Goal: Task Accomplishment & Management: Complete application form

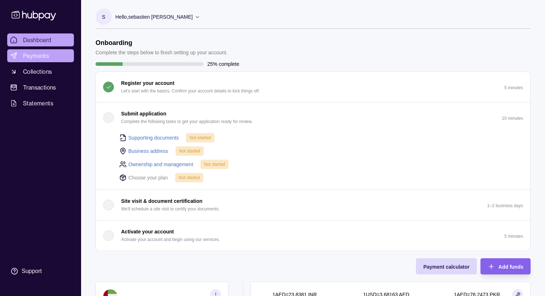
click at [43, 57] on span "Payments" at bounding box center [36, 56] width 26 height 9
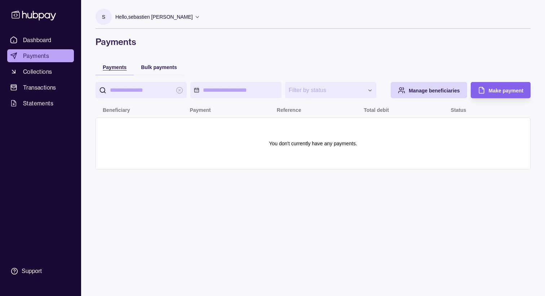
click at [115, 67] on span "Payments" at bounding box center [115, 67] width 24 height 6
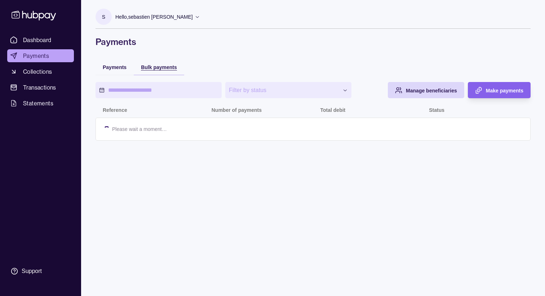
click at [162, 68] on span "Bulk payments" at bounding box center [159, 67] width 36 height 6
click at [496, 92] on span "Make payments" at bounding box center [504, 91] width 37 height 6
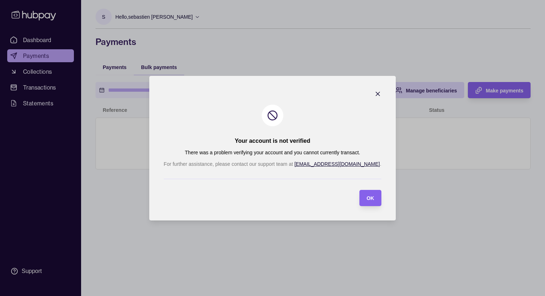
click at [374, 93] on icon "button" at bounding box center [377, 93] width 7 height 7
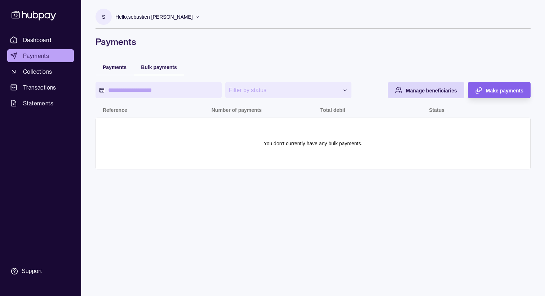
click at [122, 57] on div "**********" at bounding box center [313, 88] width 464 height 177
click at [115, 68] on span "Payments" at bounding box center [115, 67] width 24 height 6
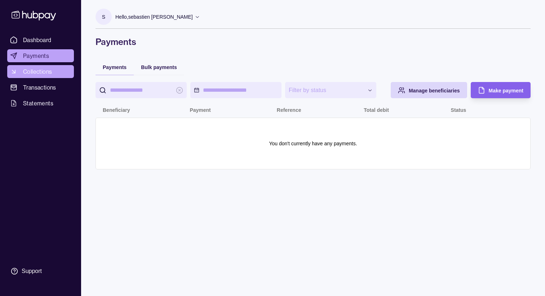
click at [49, 73] on span "Collections" at bounding box center [37, 71] width 29 height 9
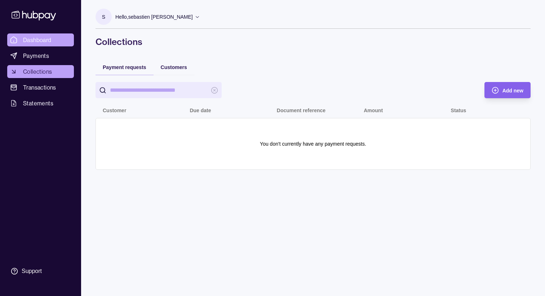
click at [50, 37] on span "Dashboard" at bounding box center [37, 40] width 28 height 9
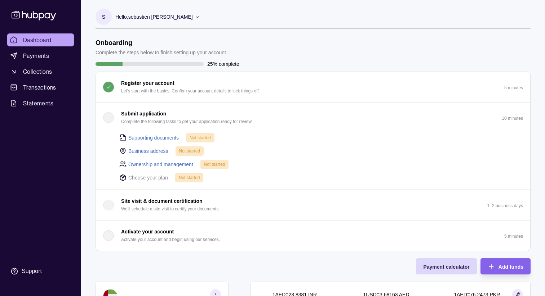
click at [137, 110] on p "Submit application" at bounding box center [143, 114] width 45 height 8
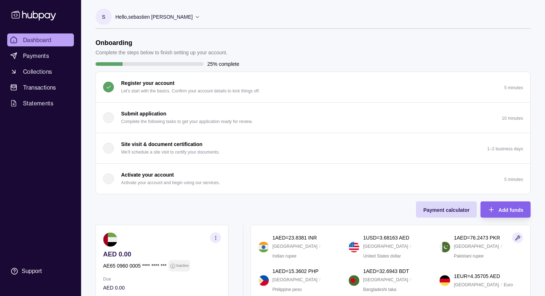
click at [137, 110] on p "Submit application" at bounding box center [143, 114] width 45 height 8
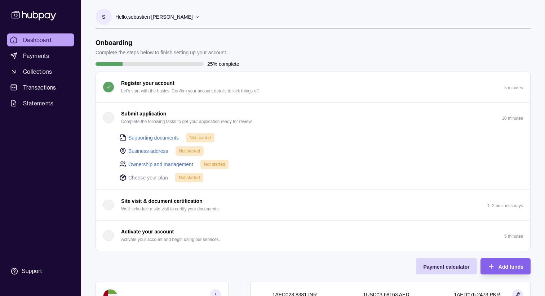
click at [158, 150] on link "Business address" at bounding box center [148, 151] width 40 height 8
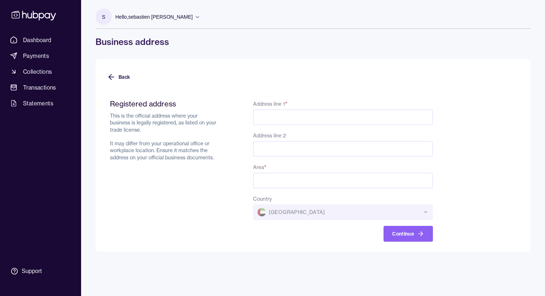
click at [301, 115] on input "Address line 1 *" at bounding box center [343, 118] width 180 height 16
click at [287, 182] on input "Area *" at bounding box center [343, 181] width 180 height 16
type input "**********"
click at [287, 119] on input "Address line 1 *" at bounding box center [343, 118] width 180 height 16
click at [277, 115] on input "Address line 1 *" at bounding box center [343, 118] width 180 height 16
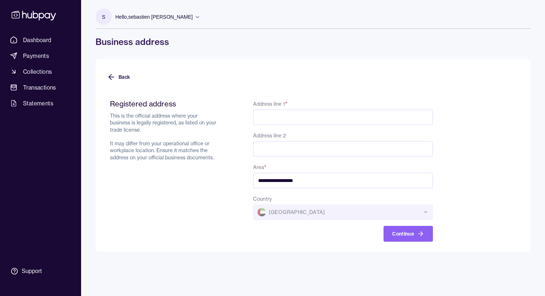
paste input "**********"
type input "**********"
click at [400, 231] on button "Continue" at bounding box center [407, 234] width 49 height 16
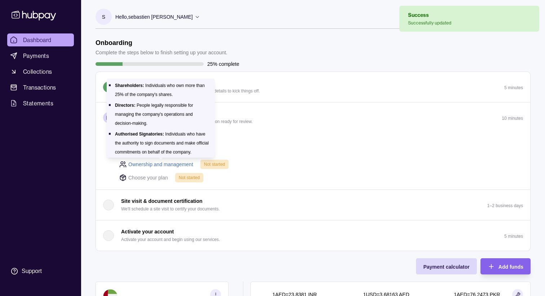
click at [159, 166] on link "Ownership and management" at bounding box center [160, 165] width 65 height 8
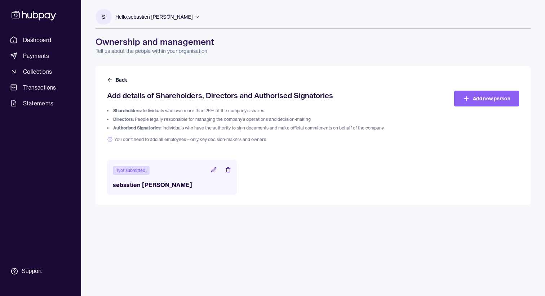
click at [211, 171] on icon at bounding box center [213, 170] width 5 height 5
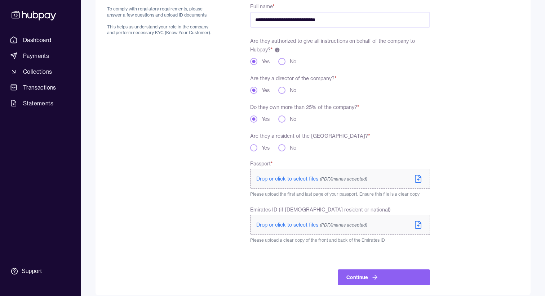
scroll to position [100, 0]
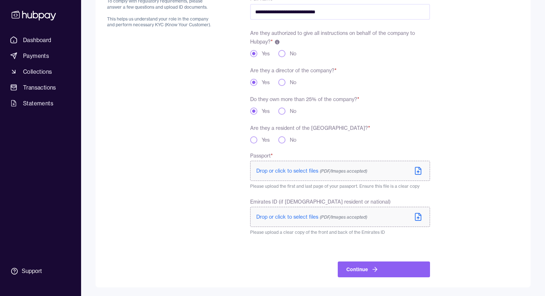
click at [300, 171] on span "Drop or click to select files (PDF/Images accepted)" at bounding box center [311, 171] width 111 height 6
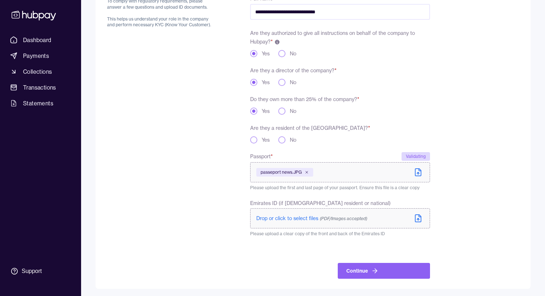
click at [419, 219] on icon at bounding box center [418, 218] width 9 height 9
click at [419, 218] on icon at bounding box center [418, 218] width 9 height 9
click at [423, 220] on label "Drop or click to select files (PDF/Images accepted)" at bounding box center [340, 219] width 180 height 20
click at [296, 221] on span "Drop or click to select files (PDF/Images accepted)" at bounding box center [311, 218] width 111 height 6
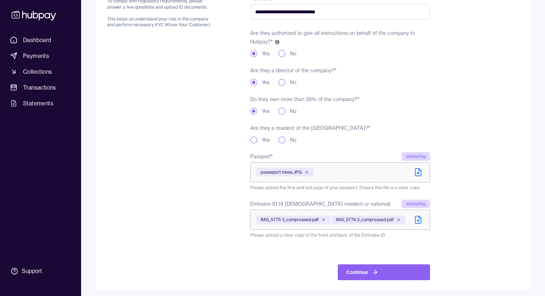
click at [255, 140] on button "Yes" at bounding box center [253, 140] width 7 height 7
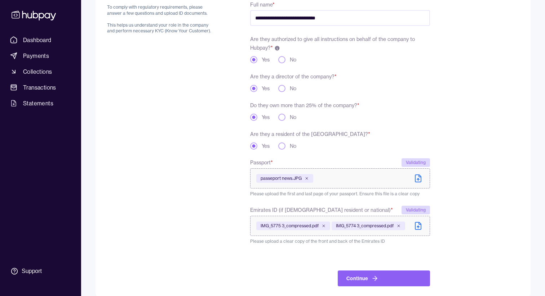
scroll to position [103, 0]
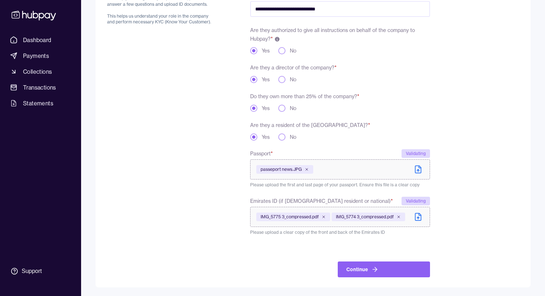
click at [297, 122] on label "Are they a resident of the [GEOGRAPHIC_DATA]? *" at bounding box center [310, 125] width 120 height 6
click at [297, 124] on label "Are they a resident of the [GEOGRAPHIC_DATA]? *" at bounding box center [310, 125] width 120 height 6
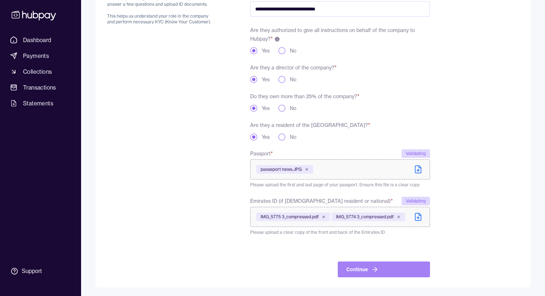
click at [358, 268] on button "Continue" at bounding box center [384, 270] width 92 height 16
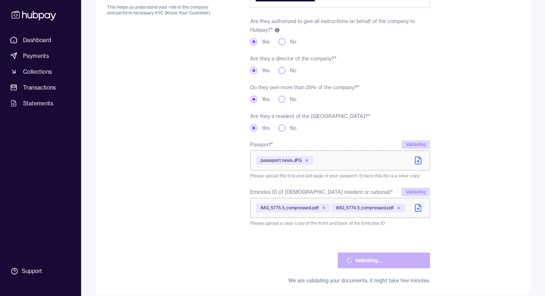
scroll to position [119, 0]
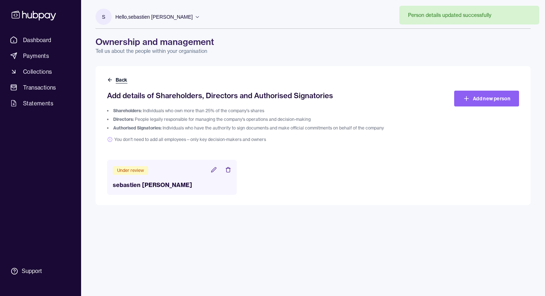
click at [111, 80] on icon at bounding box center [109, 80] width 3 height 0
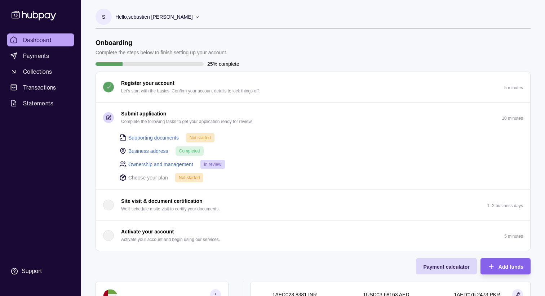
click at [169, 137] on link "Supporting documents" at bounding box center [153, 138] width 50 height 8
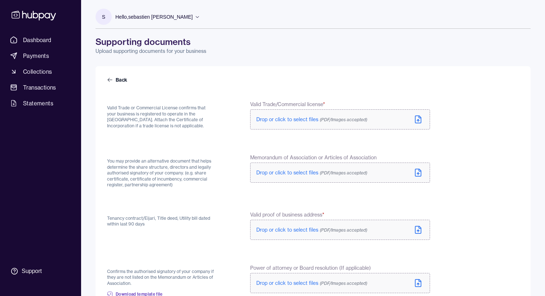
click at [175, 119] on p "Valid Trade or Commercial License confirms that your business is registered to …" at bounding box center [161, 117] width 108 height 24
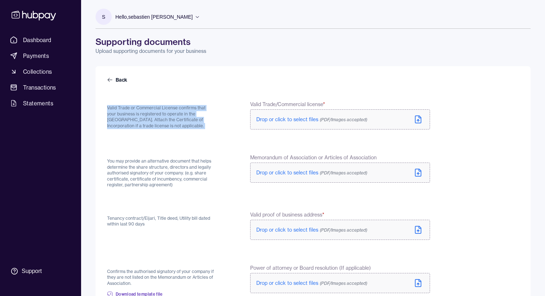
click at [175, 119] on p "Valid Trade or Commercial License confirms that your business is registered to …" at bounding box center [161, 117] width 108 height 24
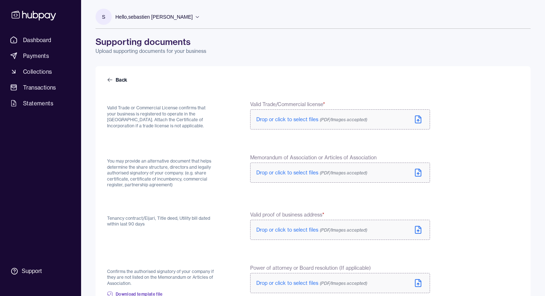
click at [280, 116] on span "Drop or click to select files (PDF/Images accepted)" at bounding box center [311, 119] width 111 height 6
click at [291, 172] on span "Drop or click to select files (PDF/Images accepted)" at bounding box center [311, 173] width 111 height 6
click at [383, 175] on label "Drop or click to select files (PDF/Images accepted)" at bounding box center [340, 174] width 180 height 20
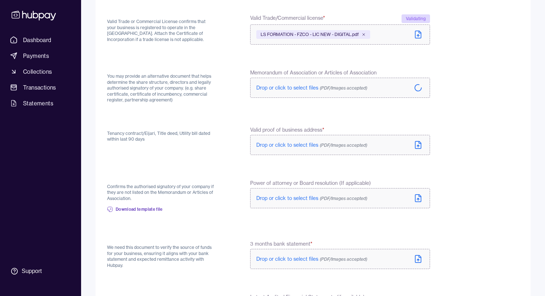
scroll to position [115, 0]
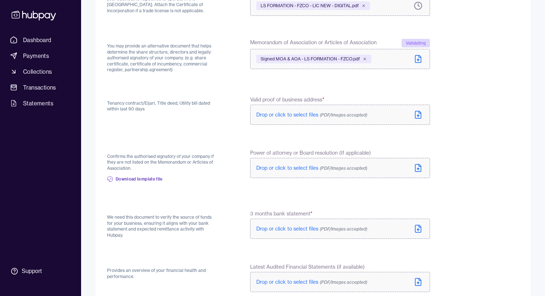
click at [284, 98] on span "Valid proof of business address *" at bounding box center [287, 99] width 74 height 7
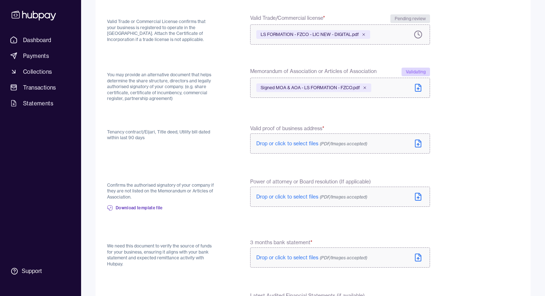
scroll to position [89, 0]
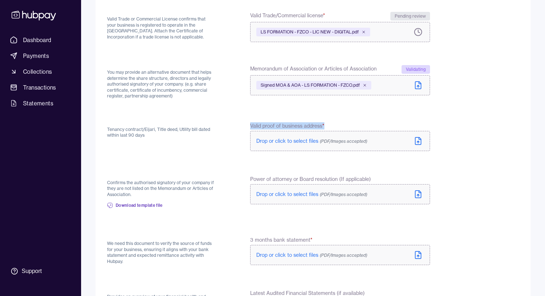
drag, startPoint x: 324, startPoint y: 125, endPoint x: 239, endPoint y: 124, distance: 85.4
click at [239, 124] on div "Tenancy contract/[PERSON_NAME], Title deed, Utility bill dated within last 90 d…" at bounding box center [268, 137] width 323 height 30
click at [154, 135] on p "Tenancy contract/Eijari, Title deed, Utility bill dated within last 90 days" at bounding box center [161, 133] width 108 height 12
drag, startPoint x: 154, startPoint y: 135, endPoint x: 106, endPoint y: 128, distance: 48.8
click at [106, 128] on div "Back Valid Trade or Commercial License confirms that your business is registere…" at bounding box center [312, 211] width 435 height 468
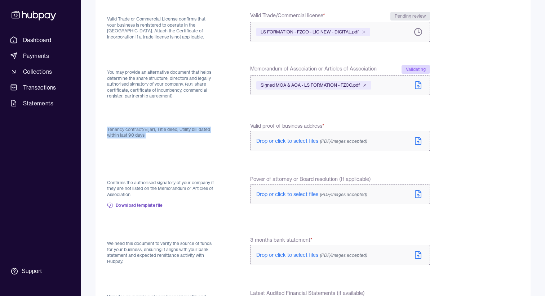
copy p "Tenancy contract/Eijari, Title deed, Utility bill dated within last 90 days"
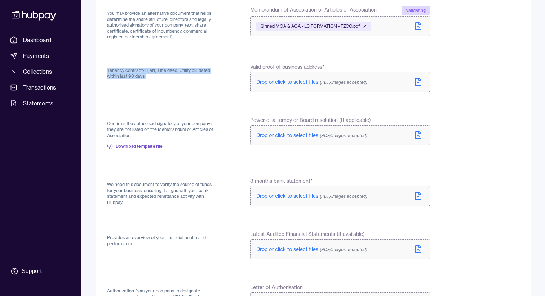
scroll to position [148, 0]
click at [154, 128] on p "Confirms the authorised signatory of your company if they are not listed on the…" at bounding box center [161, 130] width 108 height 18
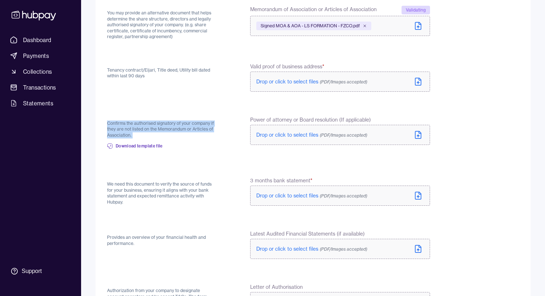
click at [154, 128] on p "Confirms the authorised signatory of your company if they are not listed on the…" at bounding box center [161, 130] width 108 height 18
copy div "Confirms the authorised signatory of your company if they are not listed on the…"
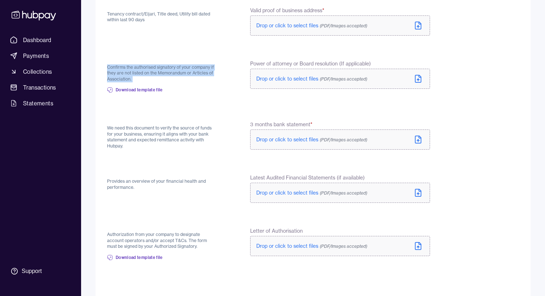
scroll to position [205, 0]
click at [136, 126] on p "We need this document to verify the source of funds for your business, ensuring…" at bounding box center [161, 137] width 108 height 24
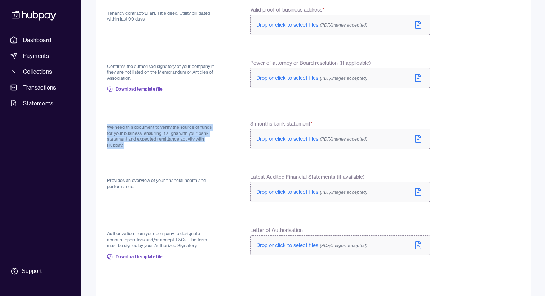
click at [136, 126] on p "We need this document to verify the source of funds for your business, ensuring…" at bounding box center [161, 137] width 108 height 24
copy p "We need this document to verify the source of funds for your business, ensuring…"
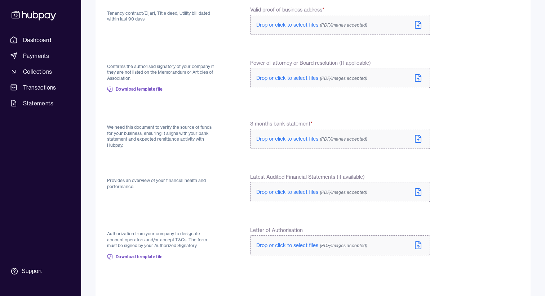
click at [132, 184] on p "Provides an overview of your financial health and performance." at bounding box center [161, 184] width 108 height 12
copy p "Provides an overview of your financial health and performance."
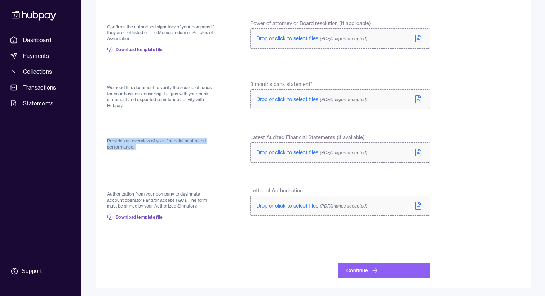
scroll to position [246, 0]
click at [158, 201] on p "Authorization from your company to designate account operators and/or accept T&…" at bounding box center [161, 200] width 108 height 18
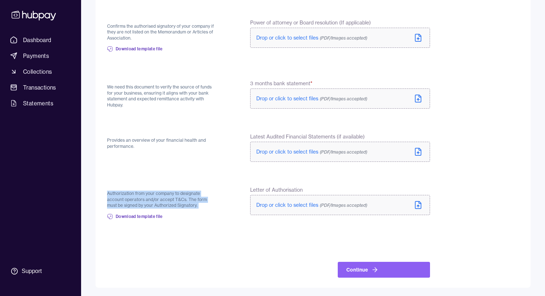
click at [158, 201] on p "Authorization from your company to designate account operators and/or accept T&…" at bounding box center [161, 200] width 108 height 18
copy div "Authorization from your company to designate account operators and/or accept T&…"
click at [349, 271] on button "Continue" at bounding box center [384, 270] width 92 height 16
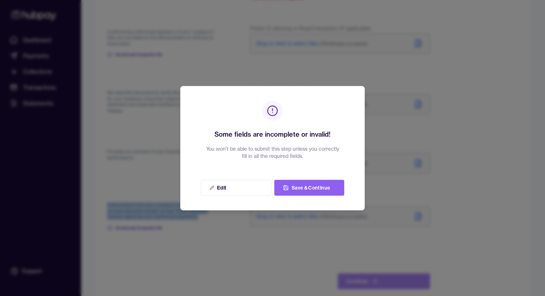
scroll to position [251, 0]
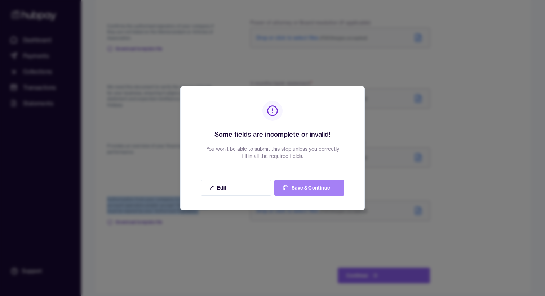
click at [294, 188] on button "Save & Continue" at bounding box center [309, 188] width 70 height 16
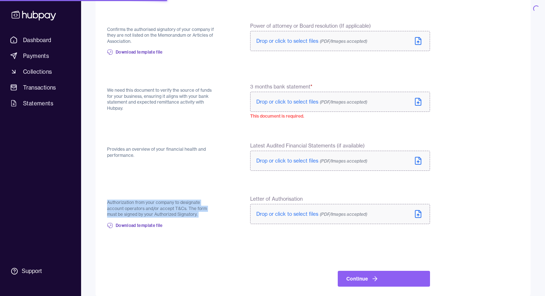
scroll to position [257, 0]
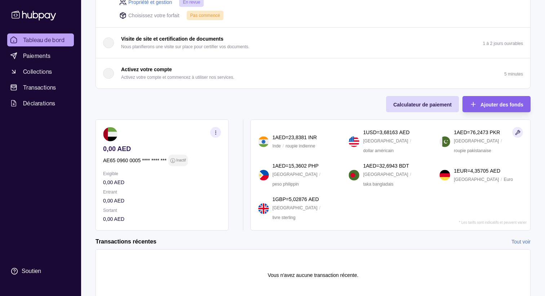
scroll to position [84, 0]
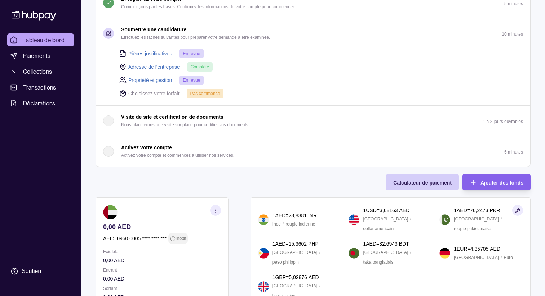
click at [425, 181] on font "Calculateur de paiement" at bounding box center [422, 183] width 58 height 6
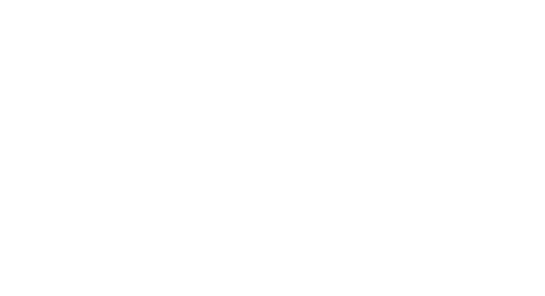
scroll to position [0, 0]
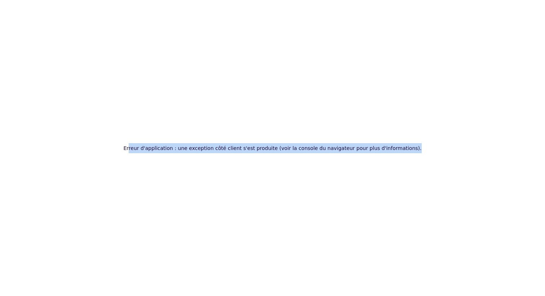
drag, startPoint x: 141, startPoint y: 145, endPoint x: 458, endPoint y: 149, distance: 317.4
click at [454, 149] on div "Erreur d'application : une exception côté client s'est produite (voir la consol…" at bounding box center [272, 148] width 545 height 296
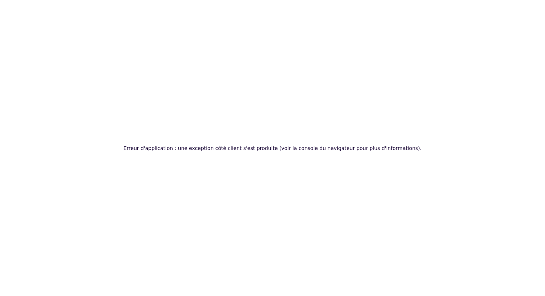
click at [453, 149] on div "Erreur d'application : une exception côté client s'est produite (voir la consol…" at bounding box center [272, 148] width 545 height 296
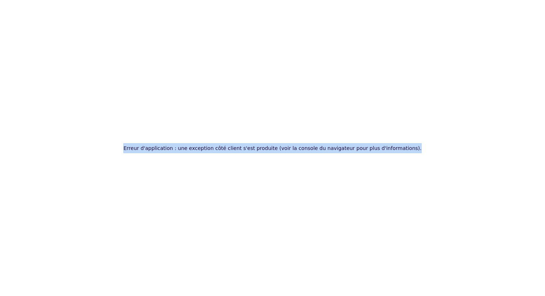
drag, startPoint x: 453, startPoint y: 149, endPoint x: 130, endPoint y: 124, distance: 324.1
click at [130, 124] on div "Erreur d'application : une exception côté client s'est produite (voir la consol…" at bounding box center [272, 148] width 545 height 296
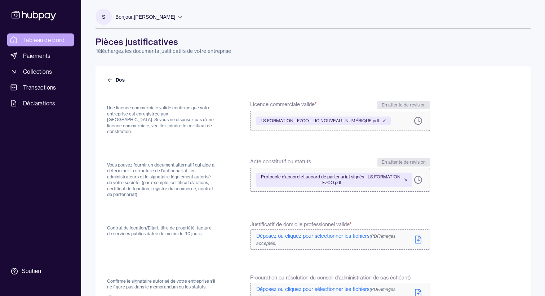
click at [48, 40] on font "Tableau de bord" at bounding box center [43, 39] width 41 height 7
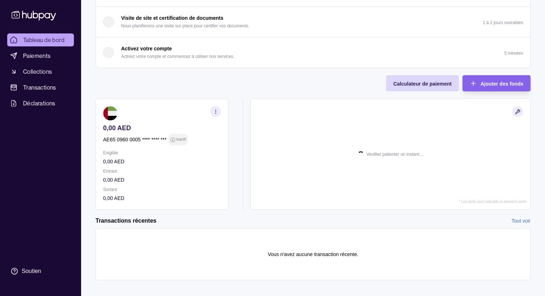
scroll to position [190, 0]
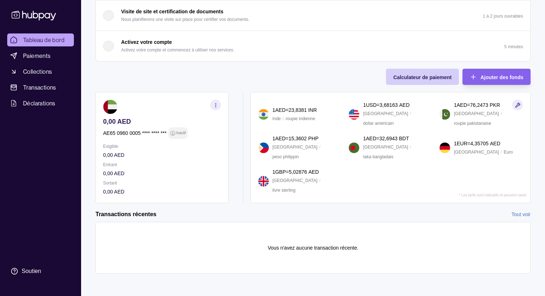
click at [451, 81] on div "Calculateur de paiement" at bounding box center [416, 77] width 69 height 16
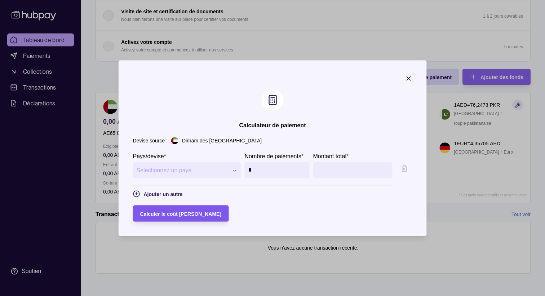
click at [192, 213] on section "Calculer le coût [PERSON_NAME]" at bounding box center [181, 214] width 96 height 16
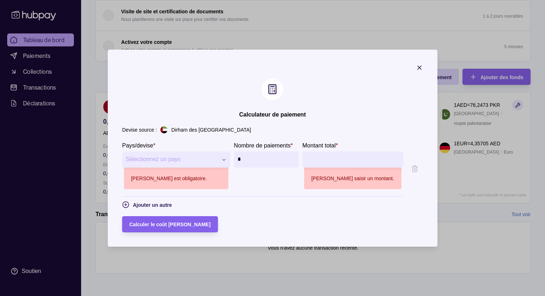
click at [196, 296] on div "**********" at bounding box center [272, 297] width 545 height 0
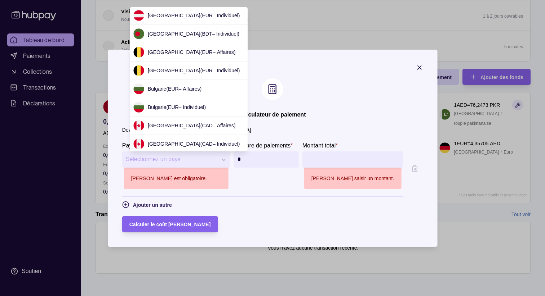
scroll to position [112, 0]
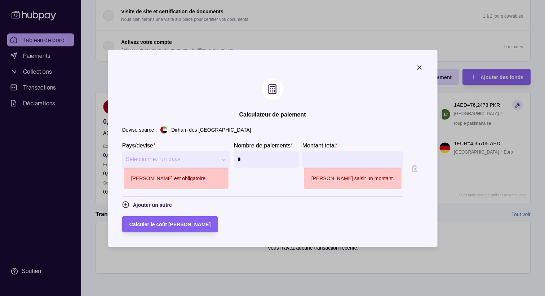
click at [283, 124] on section "**********" at bounding box center [272, 177] width 301 height 110
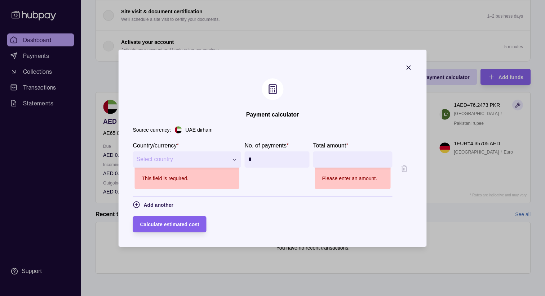
click at [192, 296] on div "**********" at bounding box center [272, 297] width 545 height 0
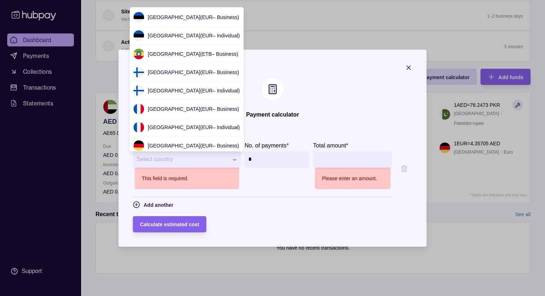
scroll to position [385, 0]
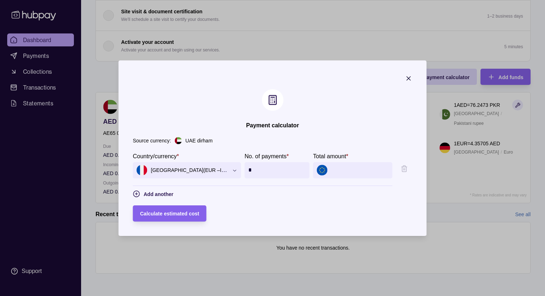
click at [367, 171] on input "Total amount *" at bounding box center [360, 170] width 58 height 16
type input "******"
click at [366, 214] on div "Calculate estimated cost" at bounding box center [272, 214] width 279 height 16
click at [296, 168] on input "*" at bounding box center [277, 170] width 58 height 16
click at [287, 204] on form "**********" at bounding box center [272, 187] width 279 height 70
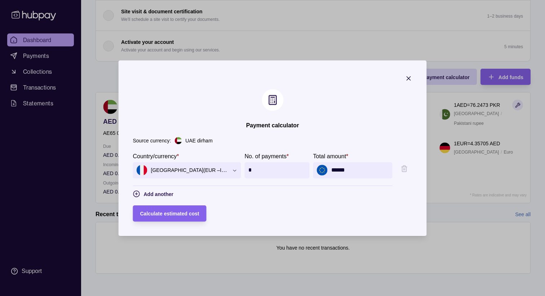
click at [193, 142] on p "UAE dirham" at bounding box center [198, 141] width 27 height 8
click at [272, 98] on icon at bounding box center [272, 100] width 11 height 11
click at [174, 211] on div "Calculate estimated cost" at bounding box center [169, 213] width 59 height 9
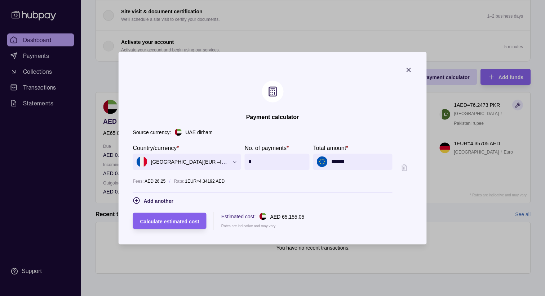
click at [282, 164] on input "*" at bounding box center [277, 162] width 58 height 16
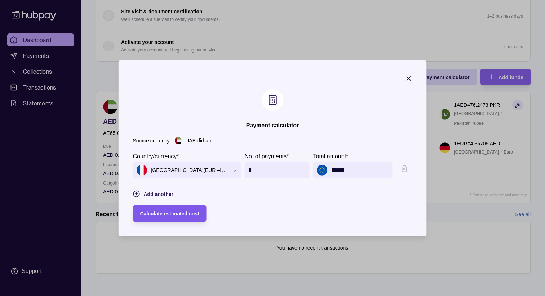
type input "*"
click at [190, 213] on span "Calculate estimated cost" at bounding box center [169, 214] width 59 height 6
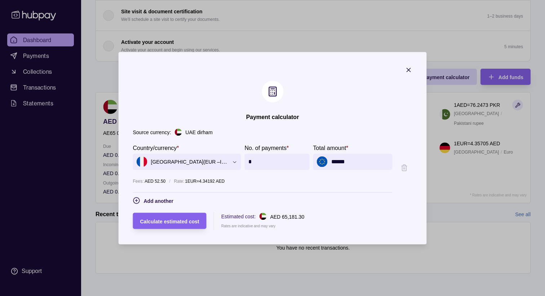
click at [213, 170] on section "**********" at bounding box center [262, 167] width 259 height 49
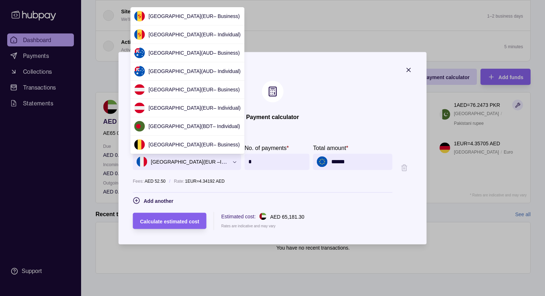
click at [217, 296] on div "**********" at bounding box center [272, 297] width 545 height 0
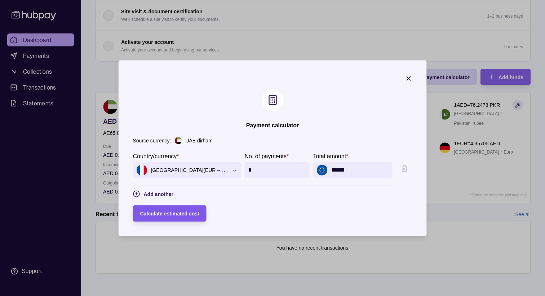
click at [181, 215] on span "Calculate estimated cost" at bounding box center [169, 214] width 59 height 6
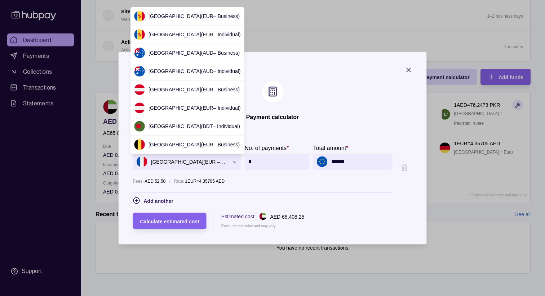
click at [191, 296] on div "**********" at bounding box center [272, 297] width 545 height 0
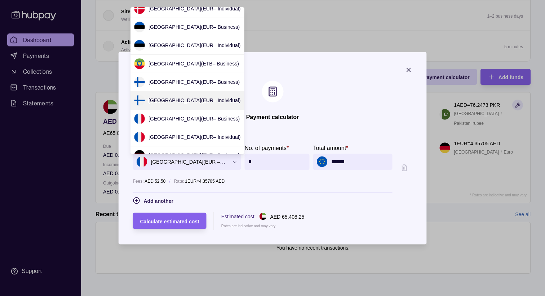
scroll to position [381, 0]
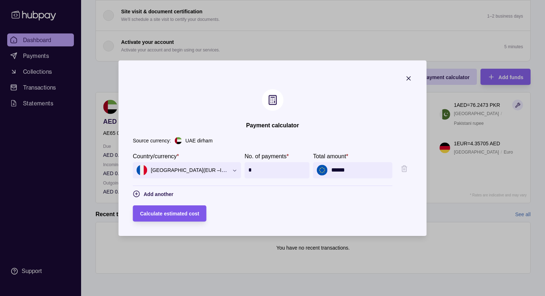
click at [179, 214] on span "Calculate estimated cost" at bounding box center [169, 214] width 59 height 6
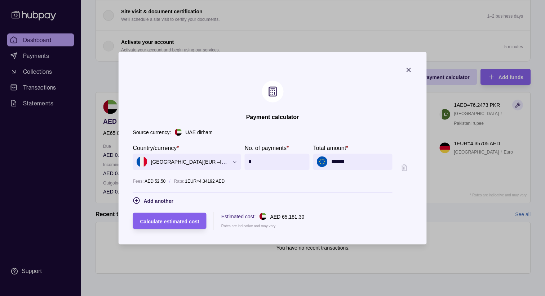
click at [264, 161] on input "*" at bounding box center [277, 162] width 58 height 16
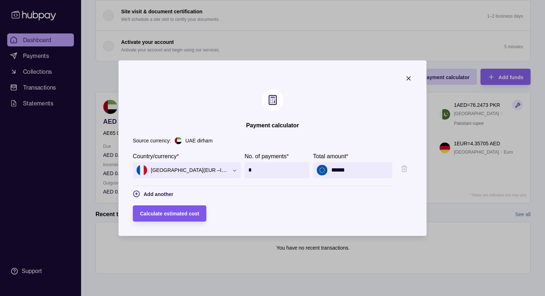
click at [169, 211] on span "Calculate estimated cost" at bounding box center [169, 214] width 59 height 6
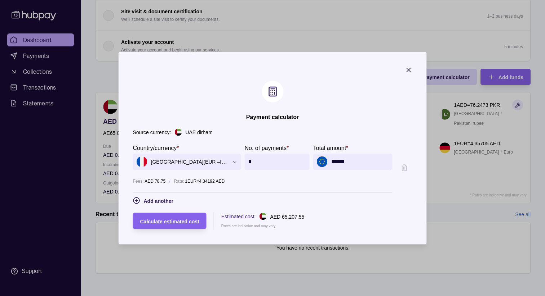
click at [272, 164] on input "*" at bounding box center [277, 162] width 58 height 16
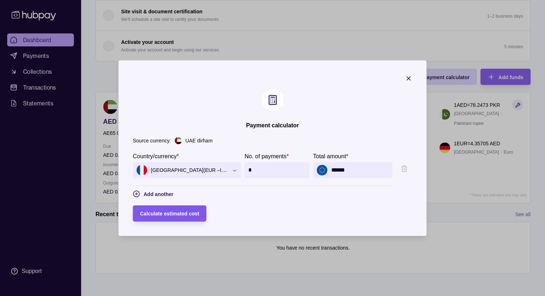
type input "*"
click at [182, 211] on span "Calculate estimated cost" at bounding box center [169, 214] width 59 height 6
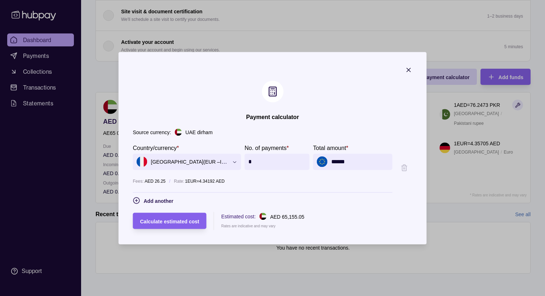
click at [407, 69] on icon "button" at bounding box center [408, 69] width 7 height 7
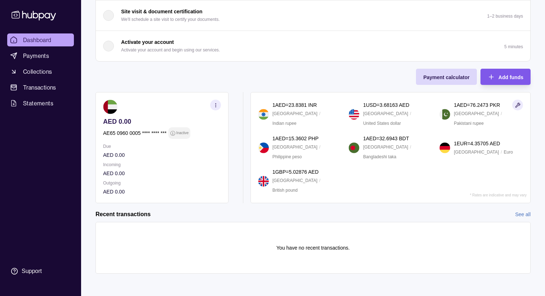
click at [511, 78] on span "Add funds" at bounding box center [510, 78] width 25 height 6
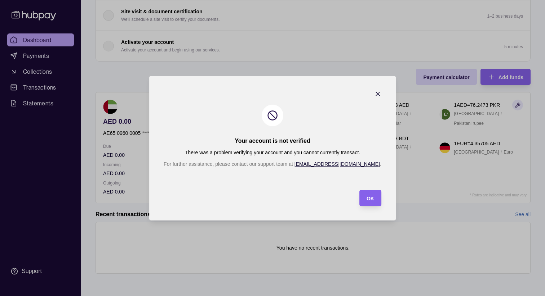
click at [374, 93] on icon "button" at bounding box center [377, 93] width 7 height 7
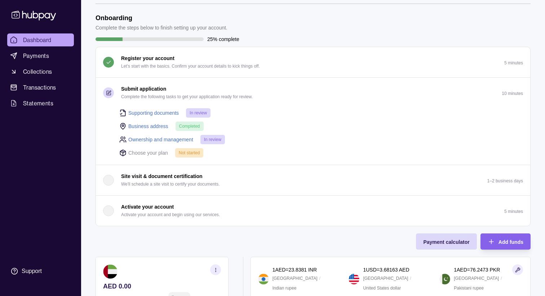
scroll to position [0, 0]
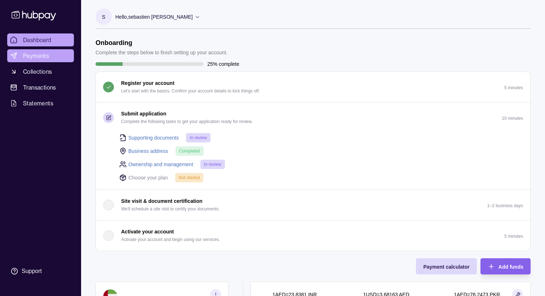
click at [48, 57] on span "Payments" at bounding box center [36, 56] width 26 height 9
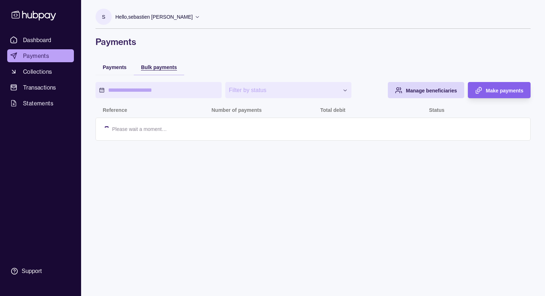
click at [160, 67] on span "Bulk payments" at bounding box center [159, 67] width 36 height 6
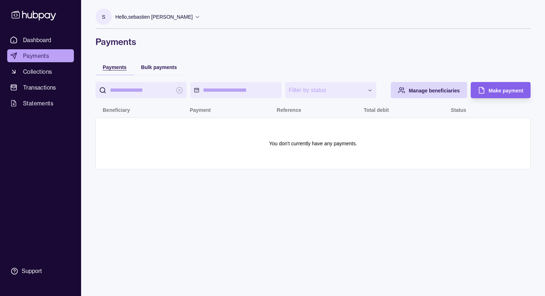
click at [120, 67] on span "Payments" at bounding box center [115, 67] width 24 height 6
click at [36, 42] on span "Dashboard" at bounding box center [37, 40] width 28 height 9
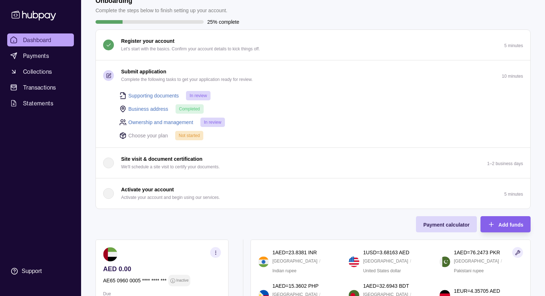
scroll to position [52, 0]
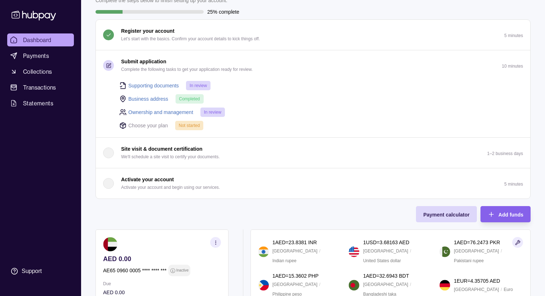
click at [125, 176] on p "Activate your account" at bounding box center [147, 180] width 53 height 8
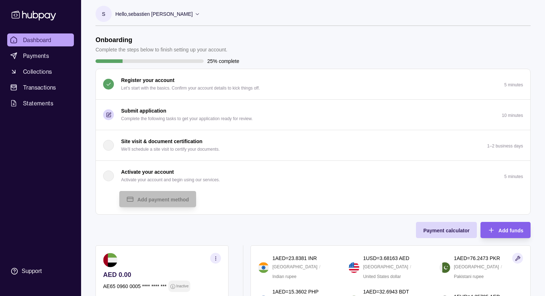
scroll to position [0, 0]
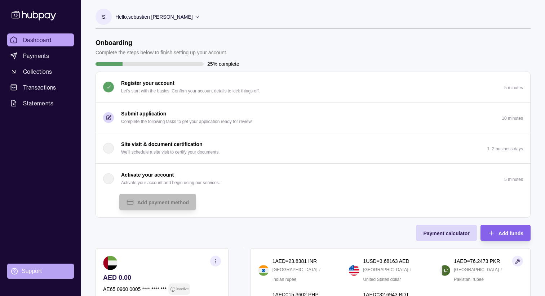
click at [35, 275] on div "Support" at bounding box center [32, 272] width 20 height 8
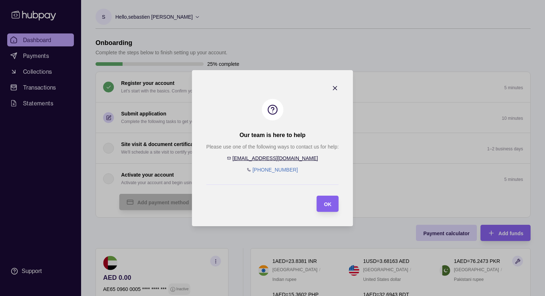
click at [335, 87] on icon "button" at bounding box center [335, 88] width 4 height 4
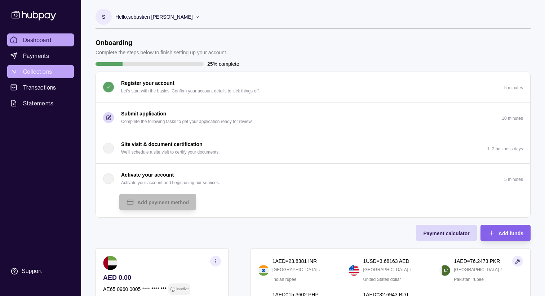
click at [46, 77] on link "Collections" at bounding box center [40, 71] width 67 height 13
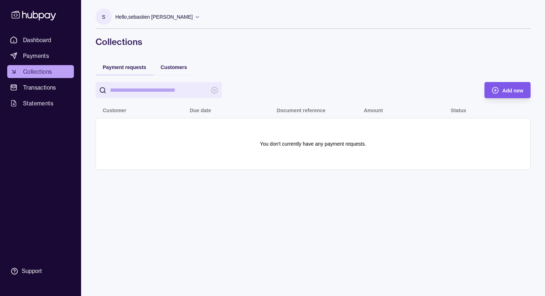
click at [498, 85] on div "Add new" at bounding box center [502, 90] width 43 height 16
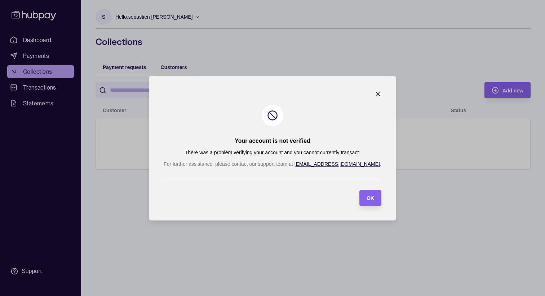
click at [374, 94] on icon "button" at bounding box center [377, 93] width 7 height 7
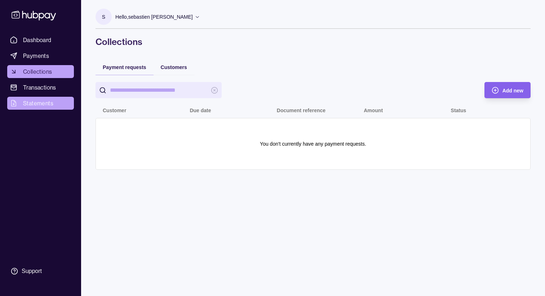
click at [49, 104] on span "Statements" at bounding box center [38, 103] width 30 height 9
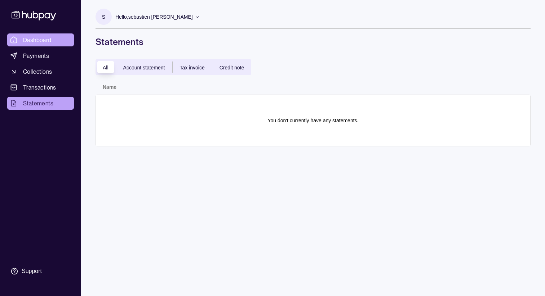
click at [47, 39] on span "Dashboard" at bounding box center [37, 40] width 28 height 9
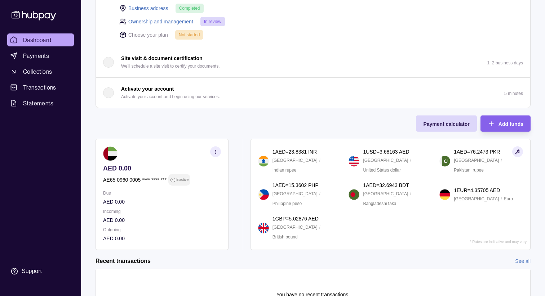
scroll to position [190, 0]
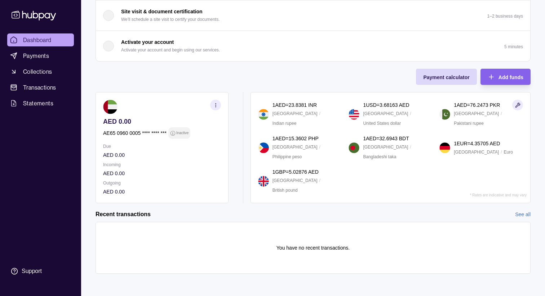
click at [515, 101] on section "button" at bounding box center [517, 105] width 11 height 11
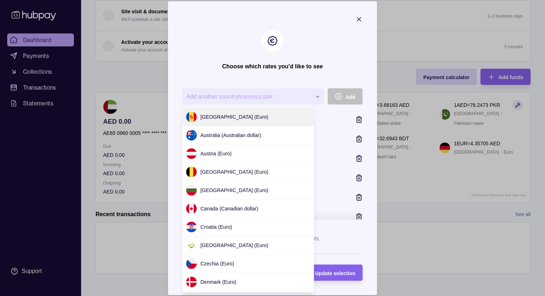
click at [267, 296] on div "**********" at bounding box center [272, 297] width 545 height 0
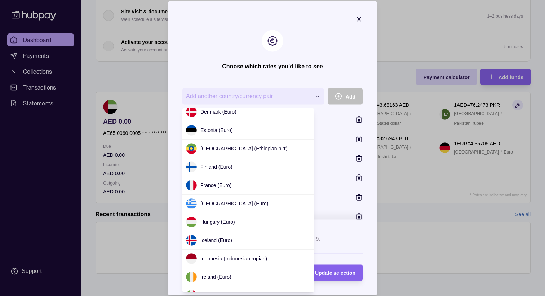
scroll to position [185, 0]
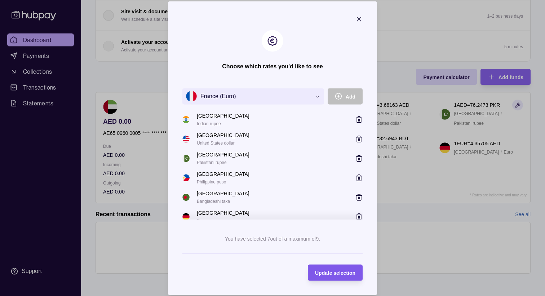
click at [328, 273] on span "Update selection" at bounding box center [335, 274] width 40 height 6
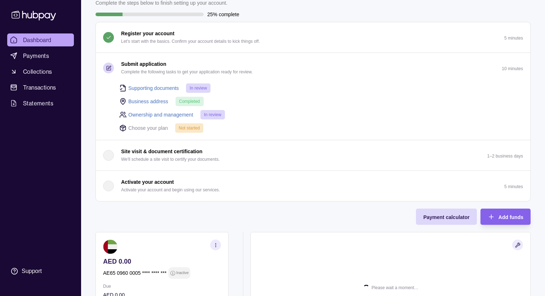
scroll to position [190, 0]
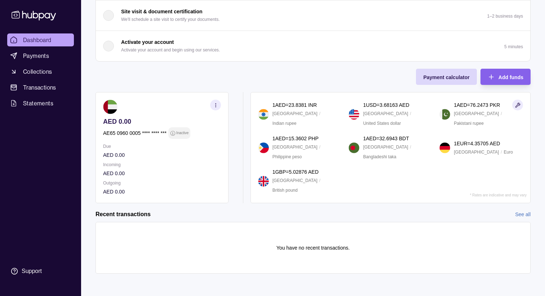
click at [516, 103] on icon "button" at bounding box center [517, 105] width 5 height 5
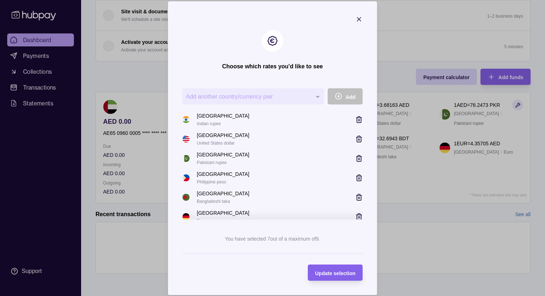
scroll to position [10, 0]
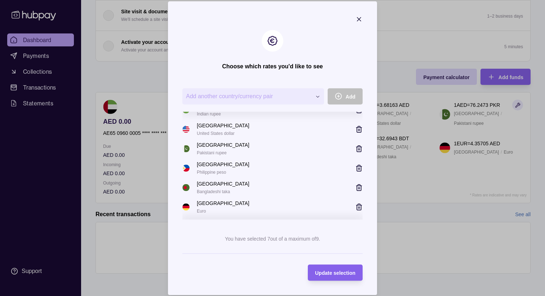
click at [359, 187] on icon "button" at bounding box center [358, 187] width 7 height 7
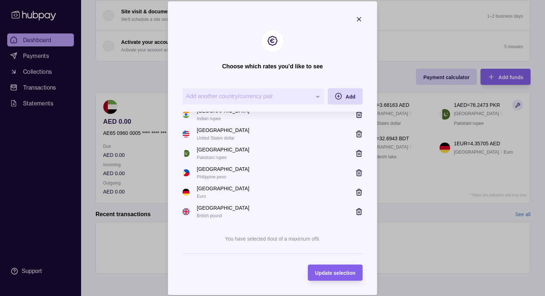
scroll to position [0, 0]
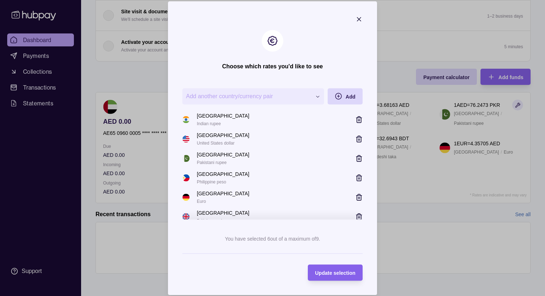
click at [237, 296] on div "**********" at bounding box center [272, 297] width 545 height 0
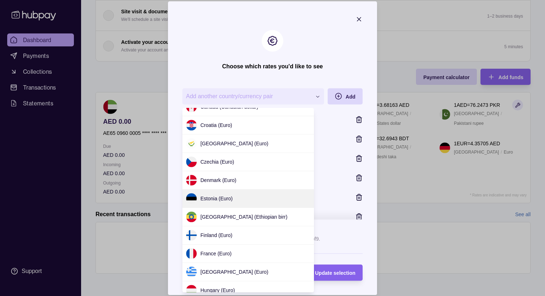
scroll to position [143, 0]
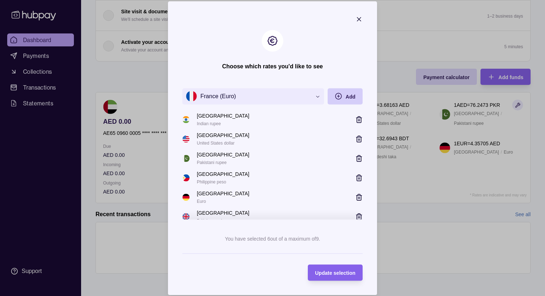
click at [348, 91] on div "Add" at bounding box center [339, 96] width 31 height 16
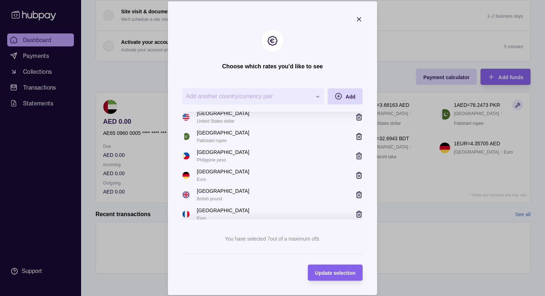
scroll to position [24, 0]
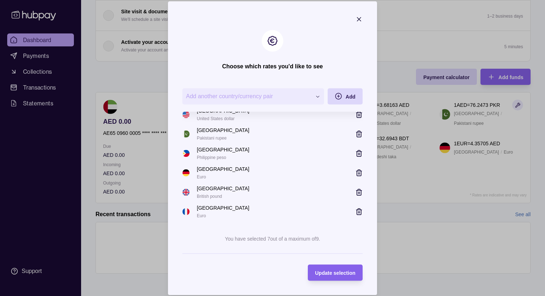
click at [360, 173] on icon "button" at bounding box center [360, 174] width 0 height 2
click at [359, 171] on icon "button" at bounding box center [358, 171] width 5 height 0
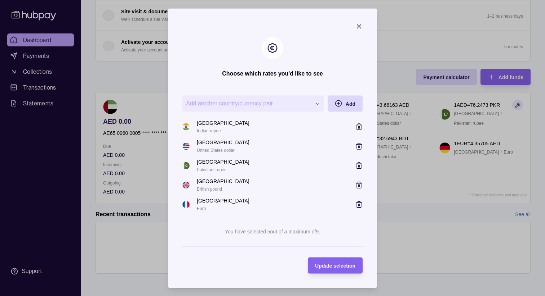
click at [358, 163] on icon "button" at bounding box center [358, 165] width 7 height 7
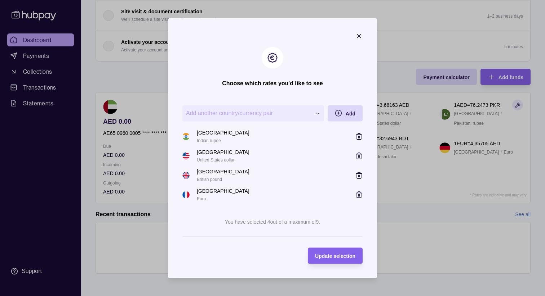
click at [357, 133] on icon "button" at bounding box center [358, 136] width 7 height 7
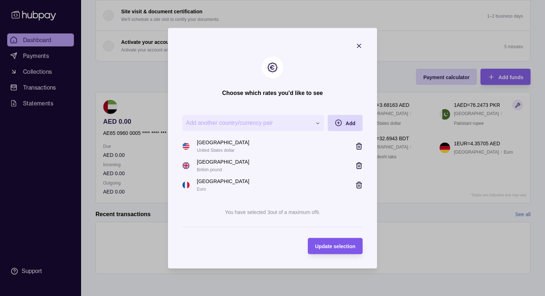
click at [335, 249] on div "Update selection" at bounding box center [335, 246] width 40 height 9
